Goal: Share content

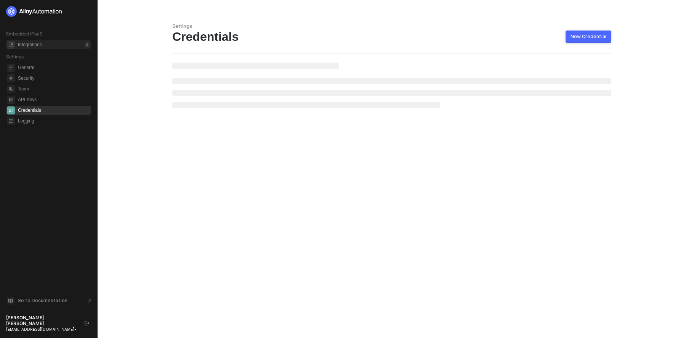
click at [31, 43] on div "Integrations" at bounding box center [30, 45] width 24 height 6
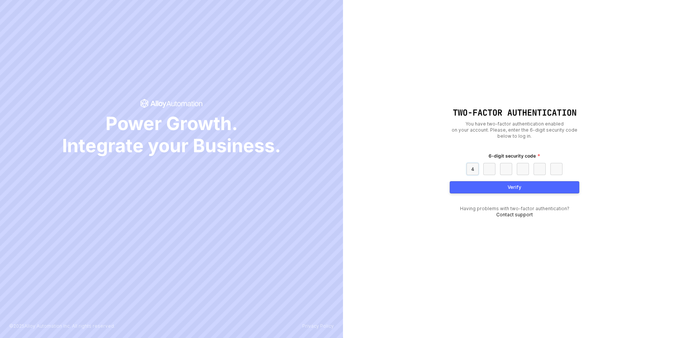
type input "4"
type input "9"
type input "6"
type input "0"
type input "6"
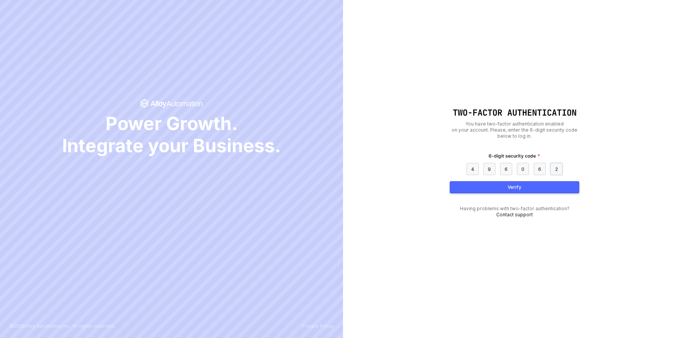
type input "2"
click at [496, 192] on button "Verify" at bounding box center [515, 187] width 130 height 12
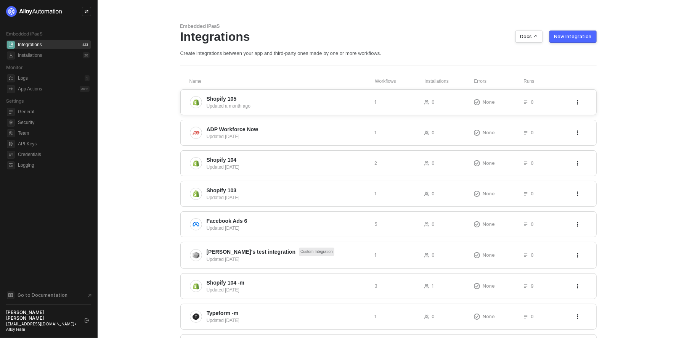
click at [255, 101] on span "Shopify 105" at bounding box center [288, 99] width 162 height 8
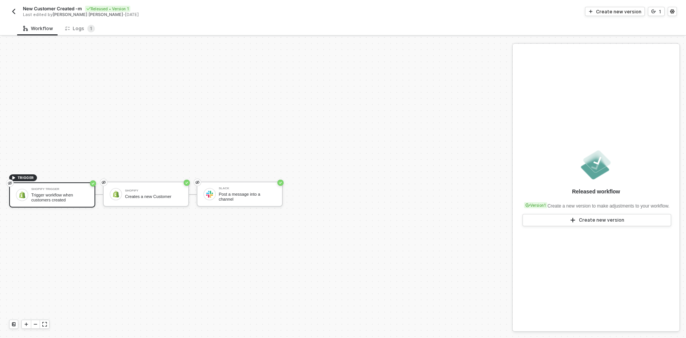
scroll to position [14, 0]
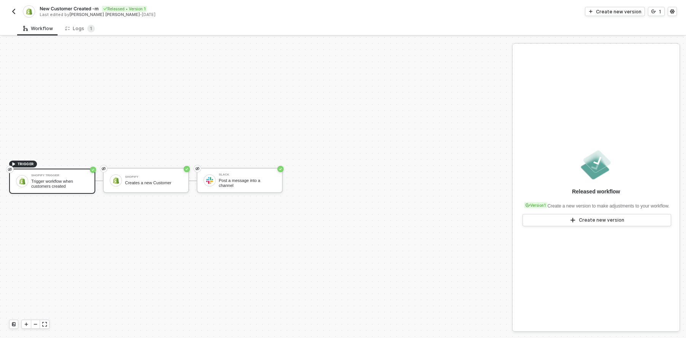
click at [14, 10] on img "button" at bounding box center [14, 11] width 6 height 6
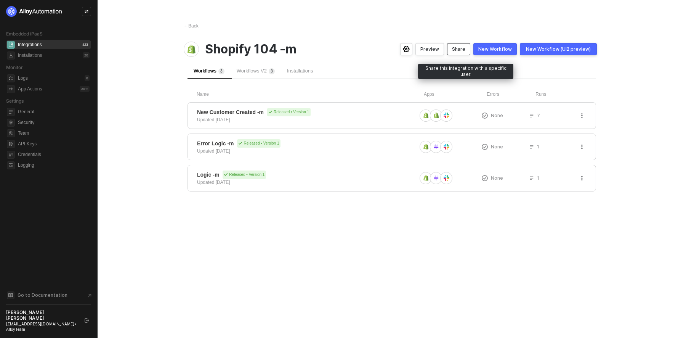
click at [463, 46] on div "Share" at bounding box center [458, 49] width 13 height 6
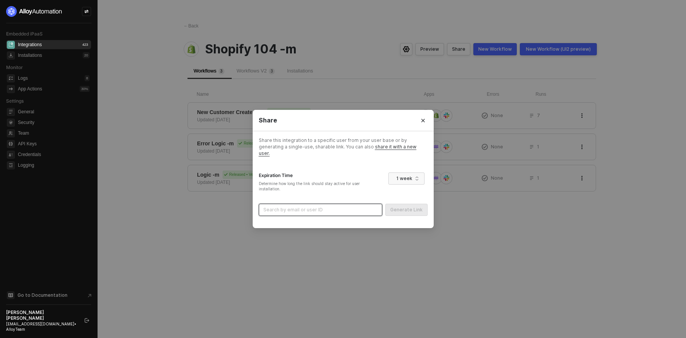
click at [343, 205] on input "search" at bounding box center [320, 209] width 114 height 11
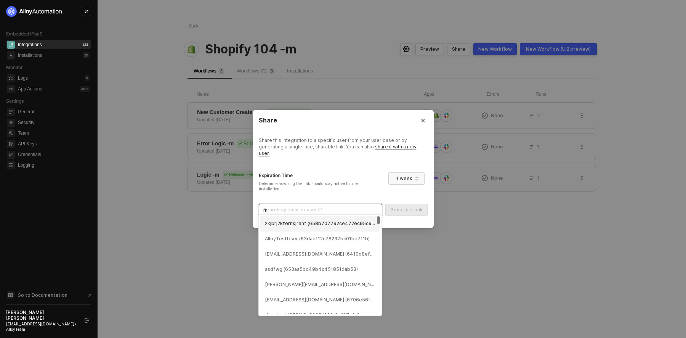
type input "mi"
click at [331, 219] on div "[EMAIL_ADDRESS][DOMAIN_NAME] (651e59b44bbbc8a43a41150f)" at bounding box center [320, 223] width 120 height 15
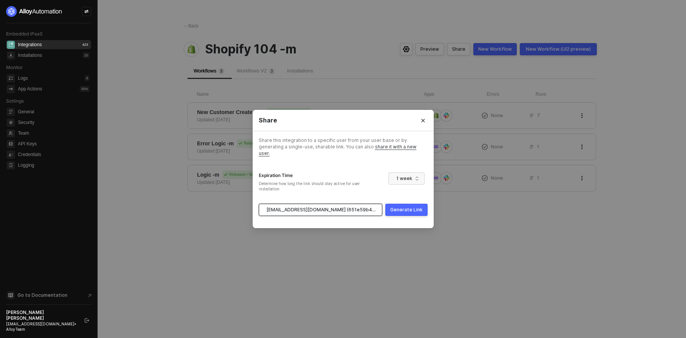
click at [416, 208] on div "Generate Link" at bounding box center [406, 210] width 32 height 6
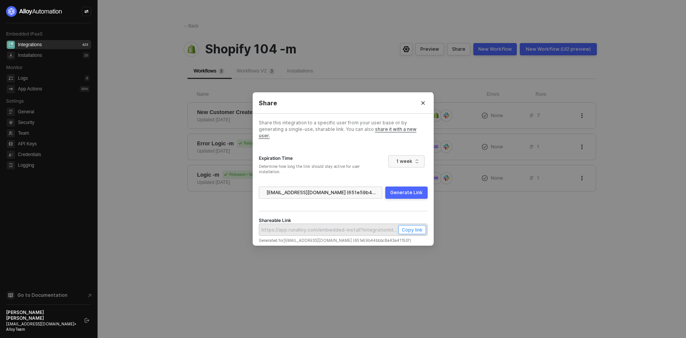
click at [410, 226] on div "Copy link" at bounding box center [412, 229] width 21 height 6
click at [409, 226] on div "Copy link" at bounding box center [412, 229] width 21 height 6
click at [408, 227] on div "Copy link" at bounding box center [412, 229] width 21 height 6
click at [426, 108] on button "Close" at bounding box center [423, 103] width 12 height 12
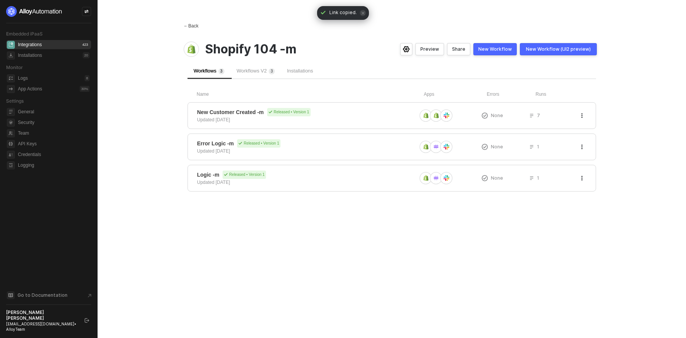
click at [197, 24] on div "← Back" at bounding box center [191, 26] width 15 height 6
